Goal: Task Accomplishment & Management: Manage account settings

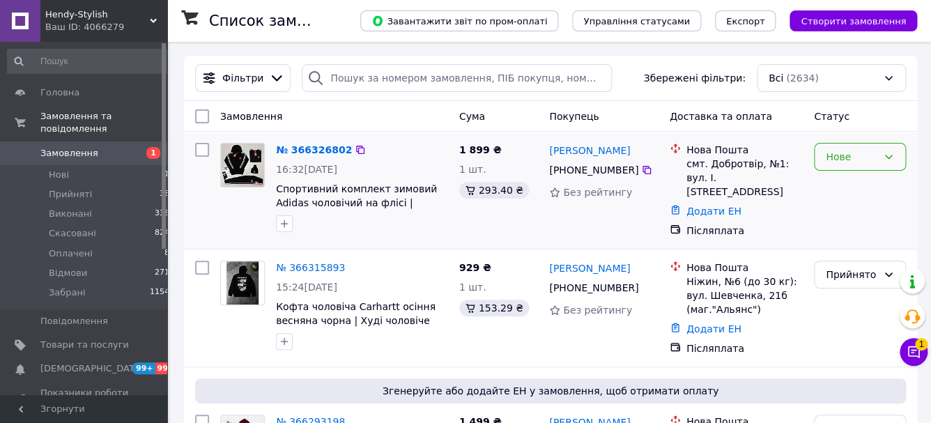
click at [879, 164] on div "Нове" at bounding box center [860, 157] width 92 height 28
click at [866, 188] on li "Прийнято" at bounding box center [859, 187] width 91 height 25
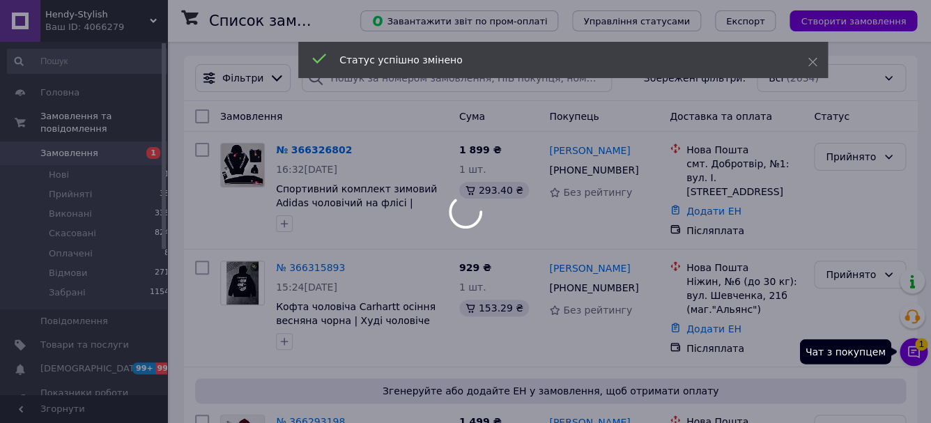
click at [911, 350] on icon at bounding box center [914, 352] width 12 height 12
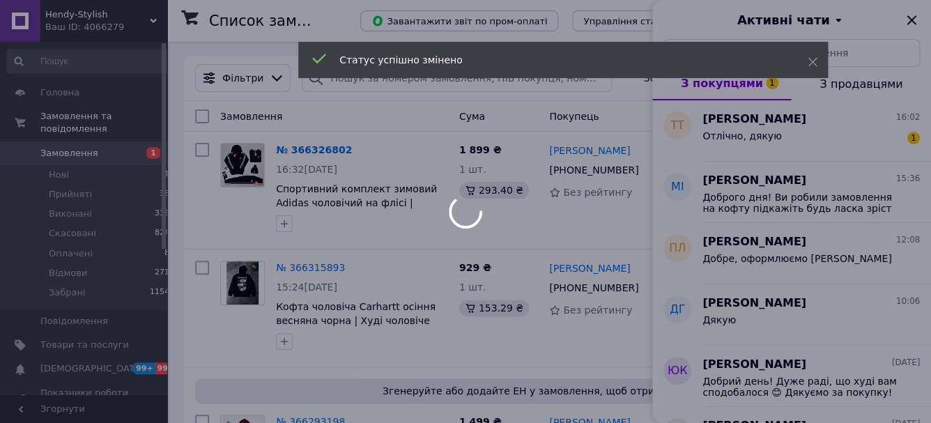
click at [807, 128] on div at bounding box center [465, 211] width 931 height 423
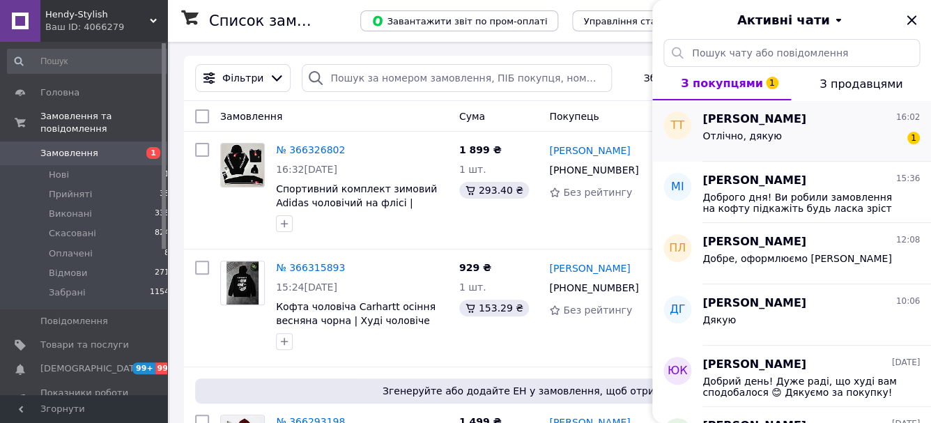
click at [806, 137] on div "Отлічно, дякую 1" at bounding box center [810, 138] width 217 height 22
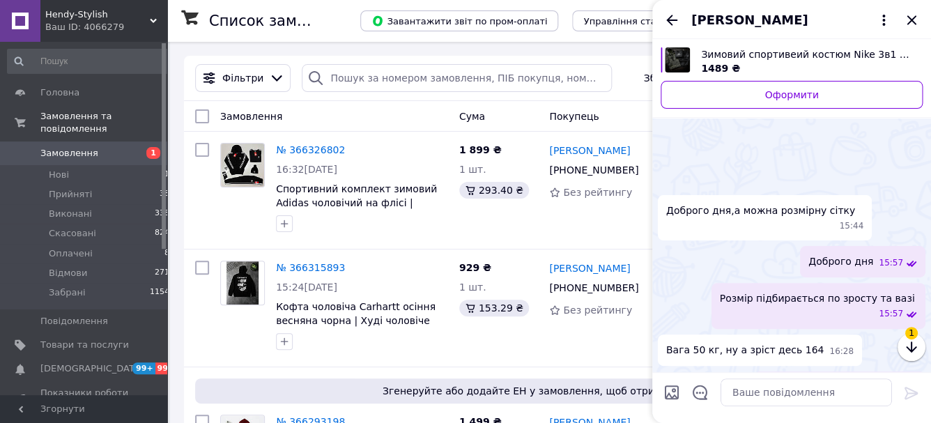
scroll to position [1034, 0]
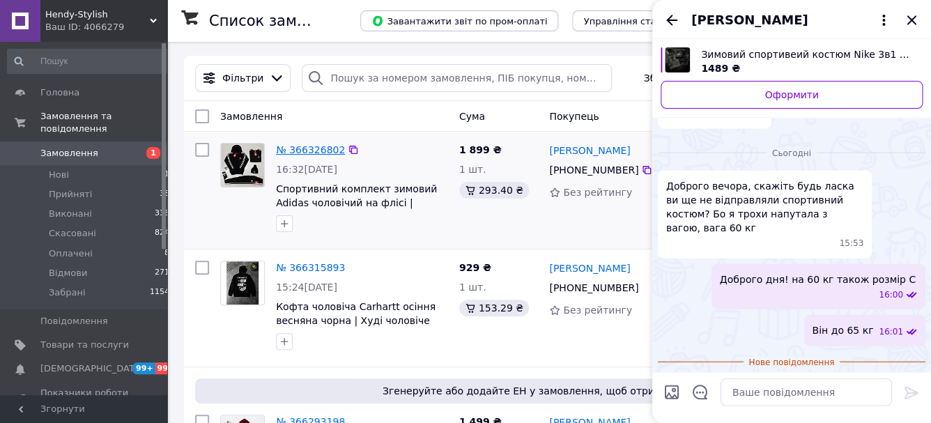
click at [337, 151] on link "№ 366326802" at bounding box center [310, 149] width 69 height 11
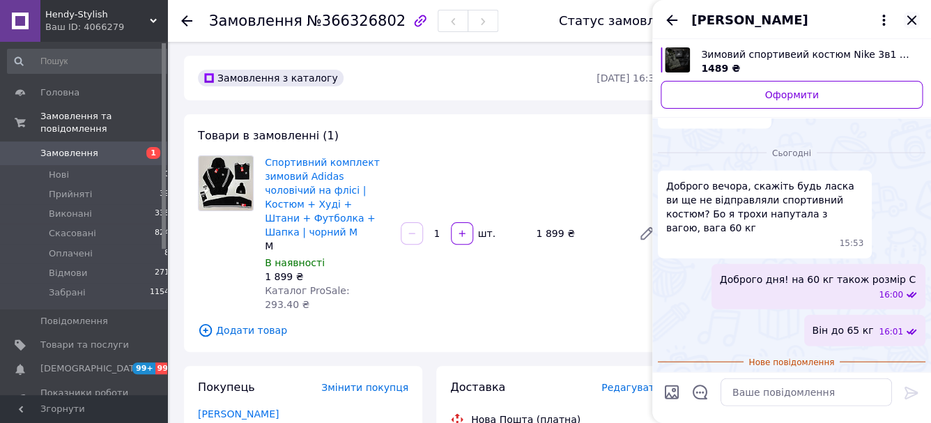
click at [911, 21] on icon "Закрити" at bounding box center [910, 19] width 9 height 9
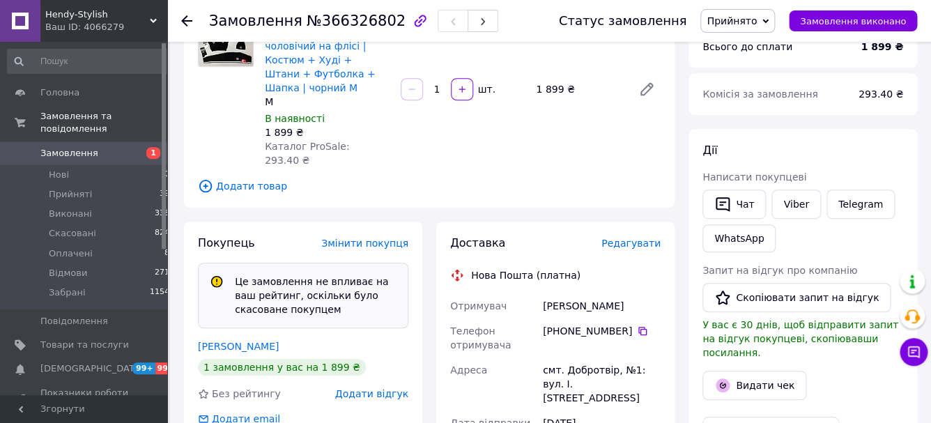
scroll to position [184, 0]
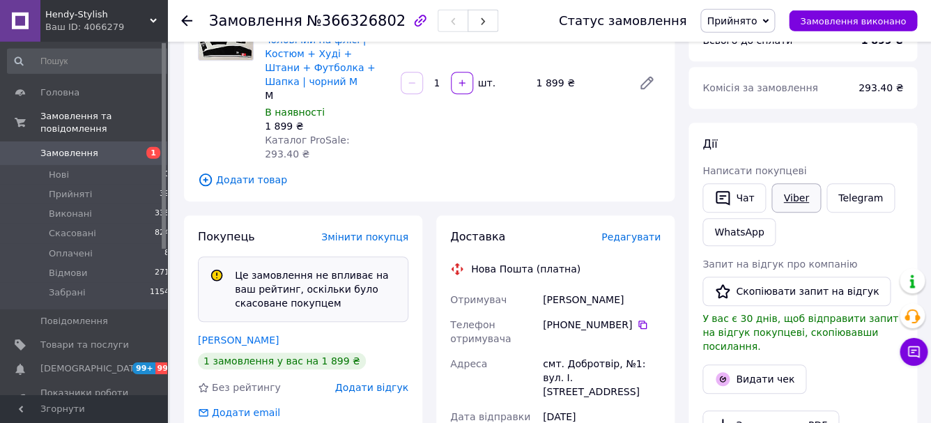
click at [801, 197] on link "Viber" at bounding box center [795, 197] width 49 height 29
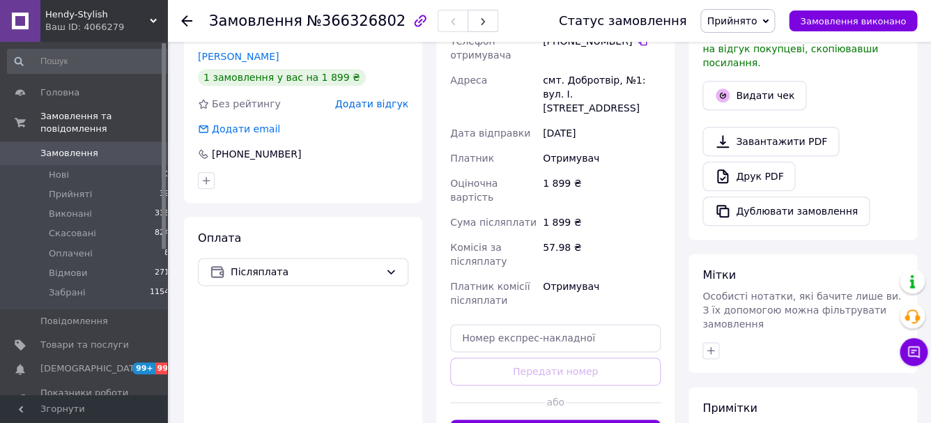
scroll to position [642, 0]
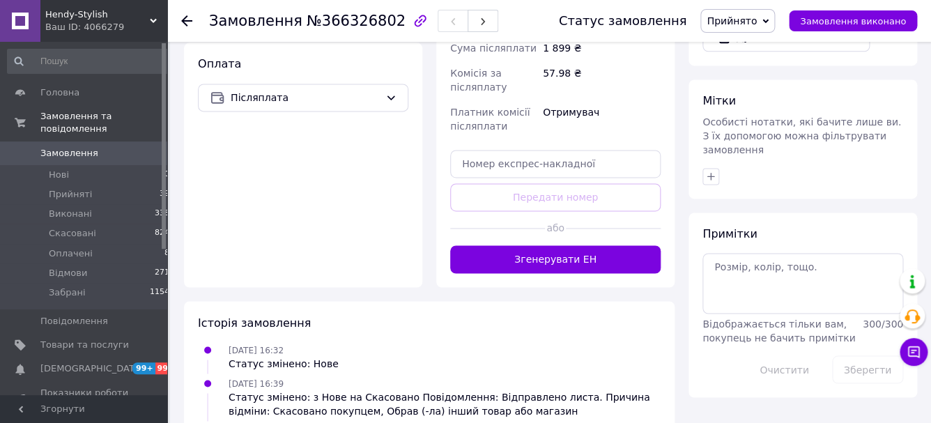
click at [768, 22] on span "Прийнято" at bounding box center [737, 21] width 75 height 24
click at [752, 74] on li "Скасовано" at bounding box center [737, 69] width 73 height 21
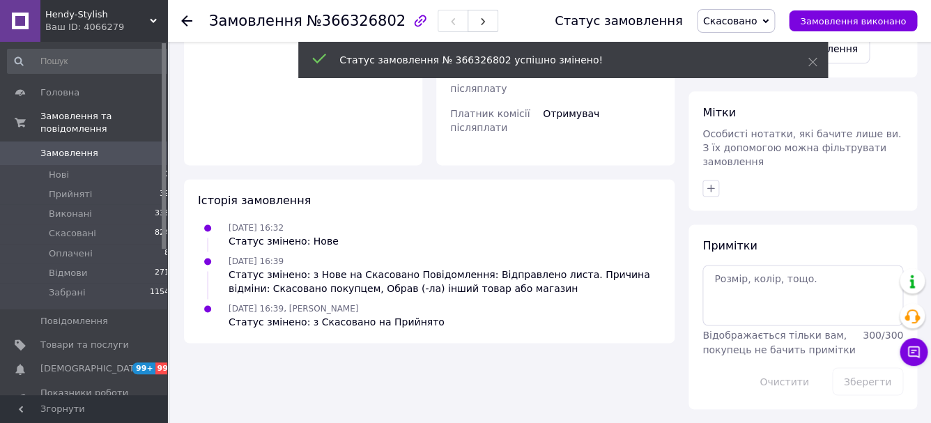
scroll to position [567, 0]
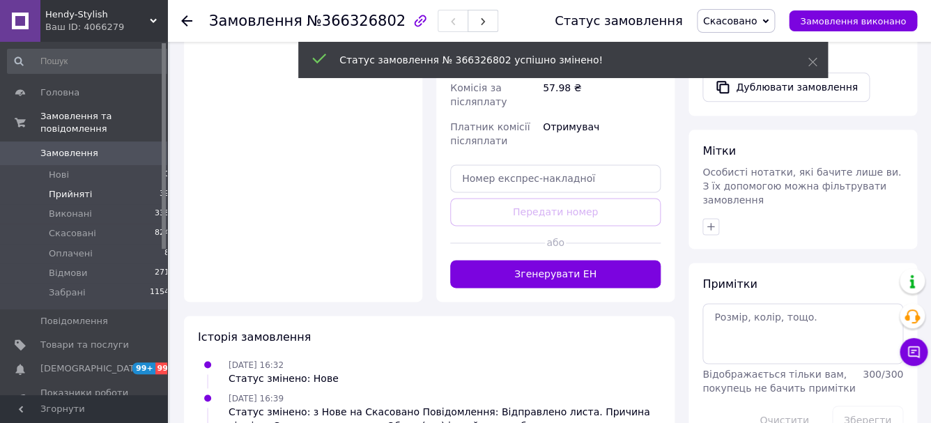
click at [107, 197] on li "Прийняті 39" at bounding box center [89, 195] width 178 height 20
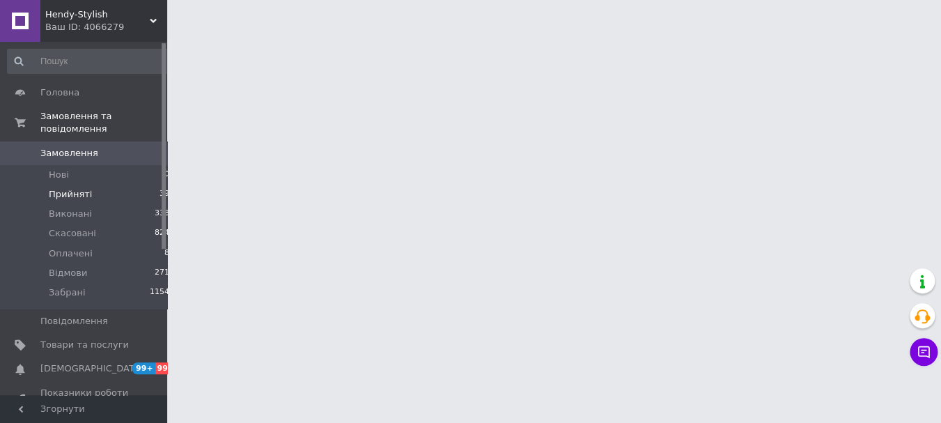
click at [90, 199] on li "Прийняті 39" at bounding box center [89, 195] width 178 height 20
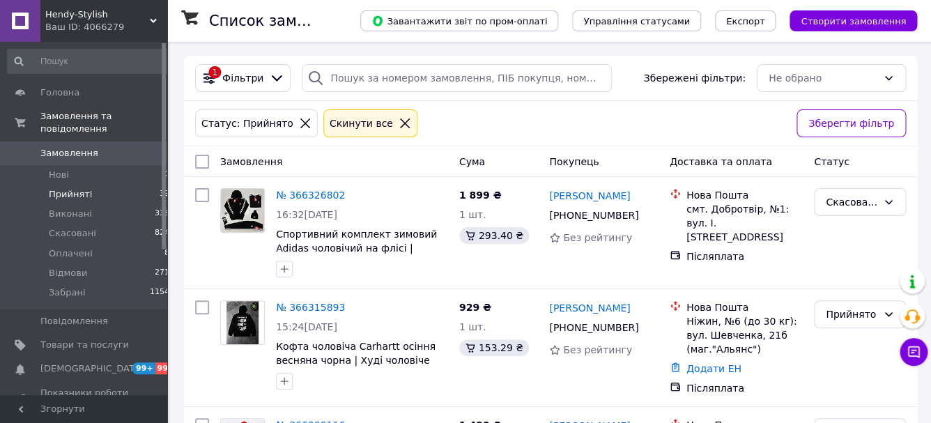
click at [109, 197] on li "Прийняті 39" at bounding box center [89, 195] width 178 height 20
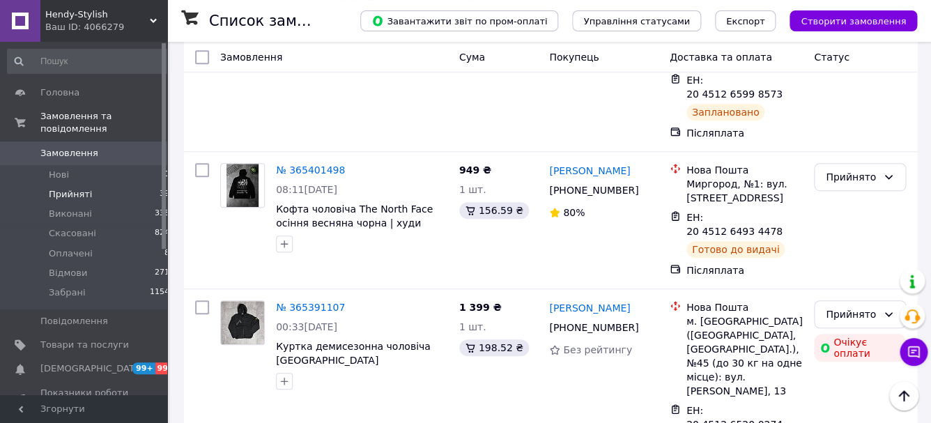
scroll to position [3812, 0]
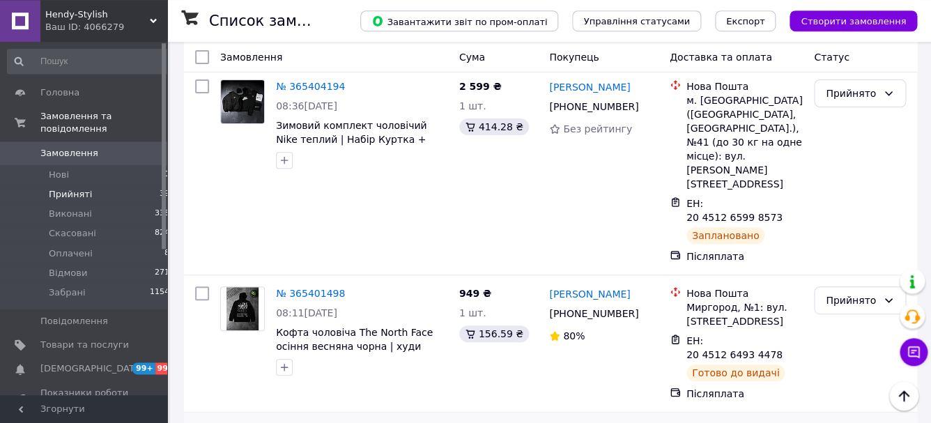
click at [859, 240] on li "Відмови" at bounding box center [859, 236] width 91 height 25
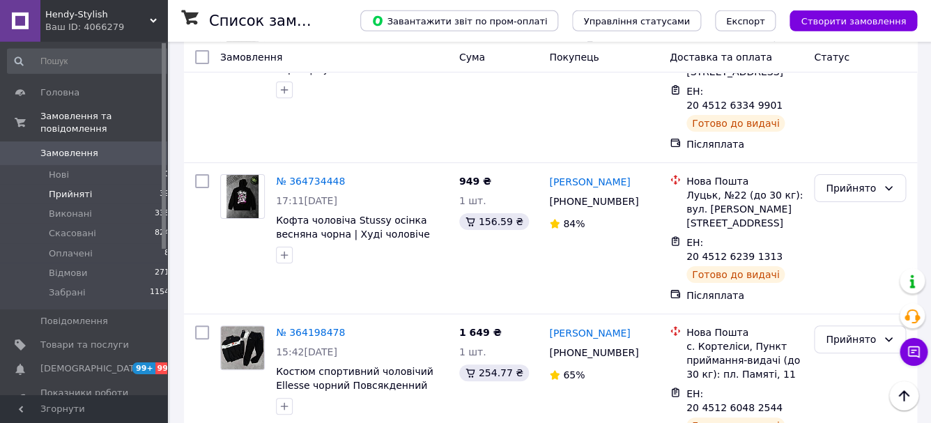
scroll to position [5614, 0]
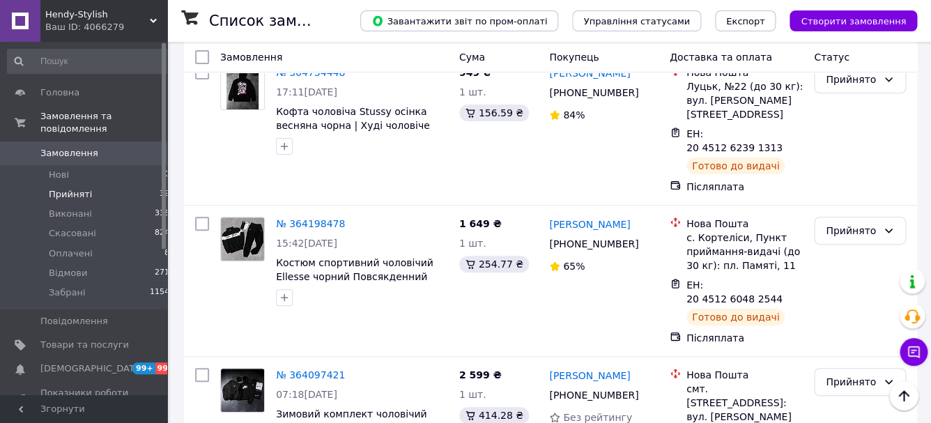
click at [88, 159] on span "Замовлення" at bounding box center [69, 153] width 58 height 13
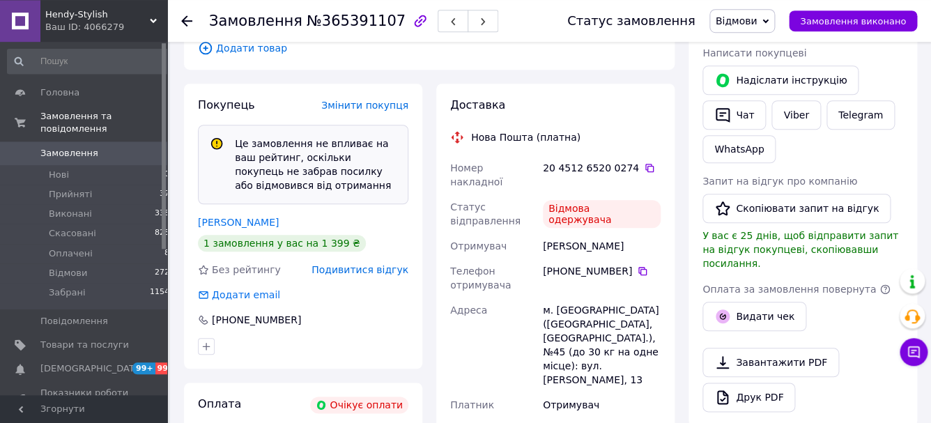
scroll to position [372, 0]
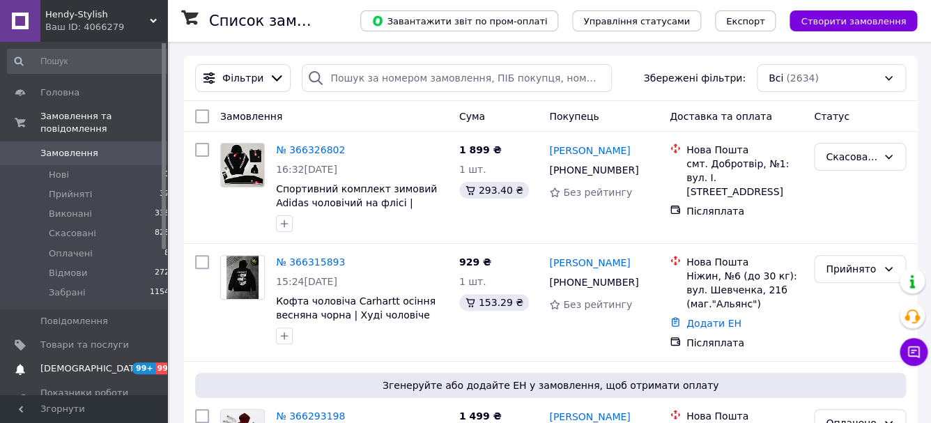
click at [91, 372] on span "[DEMOGRAPHIC_DATA]" at bounding box center [91, 368] width 103 height 13
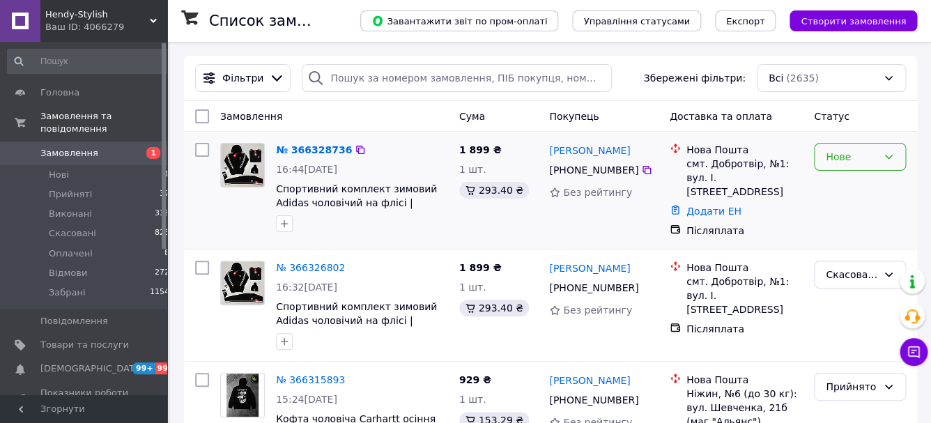
click at [844, 160] on div "Нове" at bounding box center [852, 156] width 52 height 15
click at [851, 180] on li "Прийнято" at bounding box center [859, 187] width 91 height 25
click at [339, 150] on link "№ 366328736" at bounding box center [310, 149] width 69 height 11
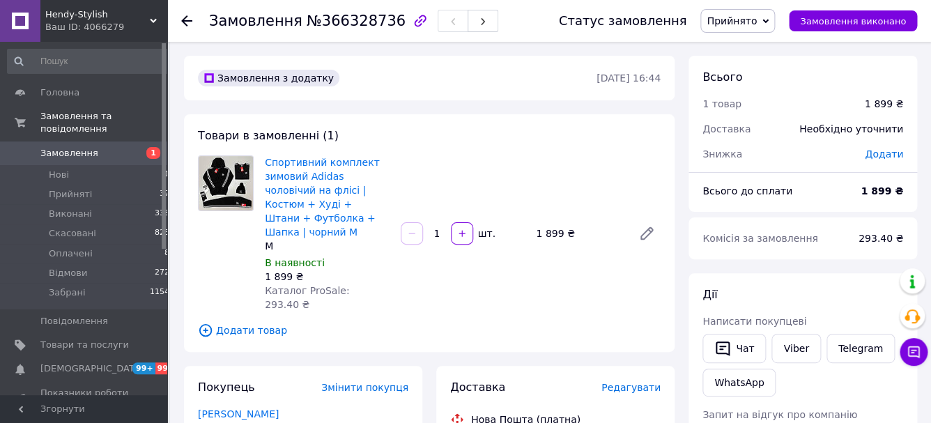
click at [98, 154] on span "Замовлення" at bounding box center [84, 153] width 88 height 13
